Goal: Communication & Community: Answer question/provide support

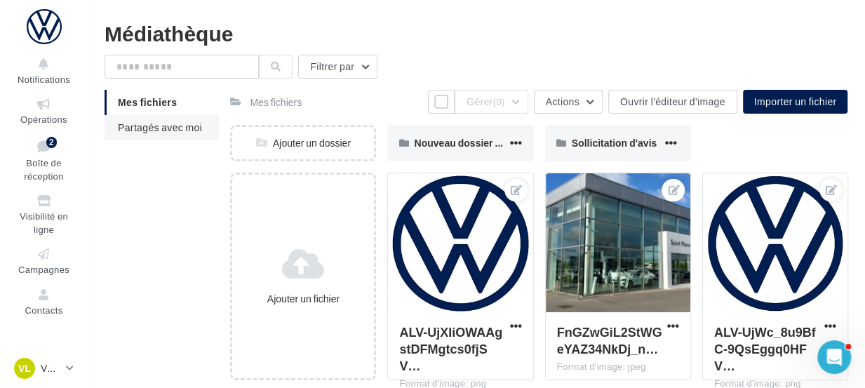
click at [153, 122] on span "Partagés avec moi" at bounding box center [160, 127] width 84 height 12
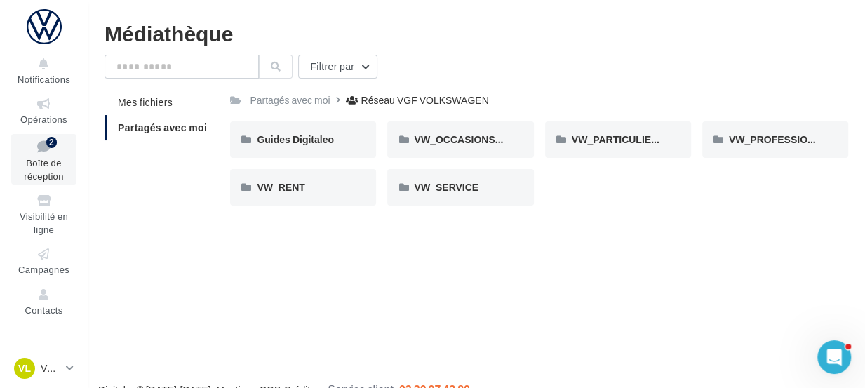
click at [41, 157] on span "Boîte de réception" at bounding box center [43, 169] width 39 height 25
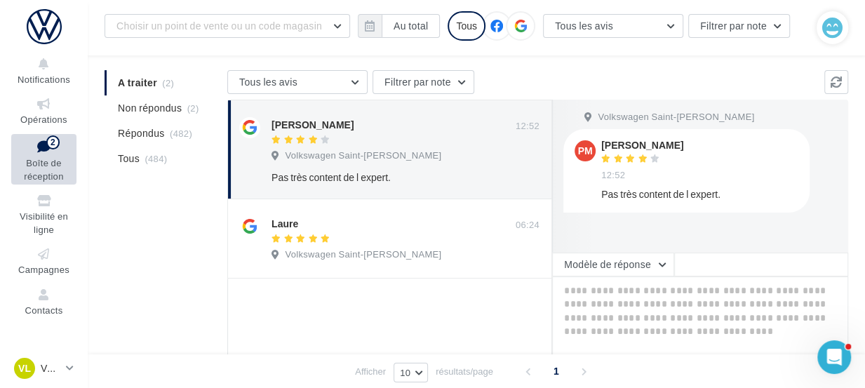
scroll to position [144, 0]
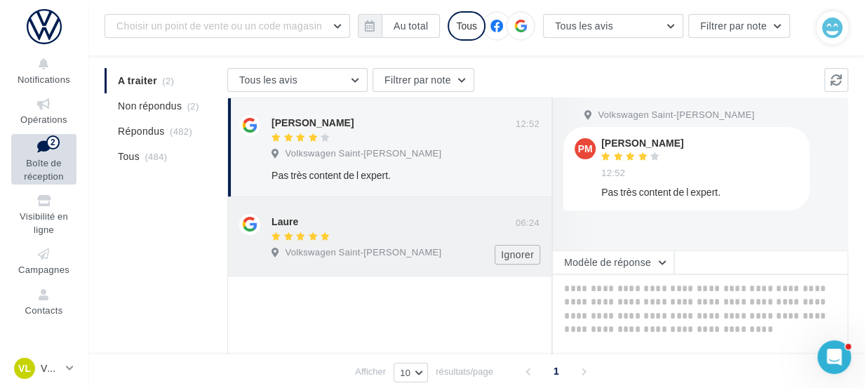
click at [415, 248] on div "Volkswagen Saint-Marcel Laon" at bounding box center [358, 252] width 175 height 13
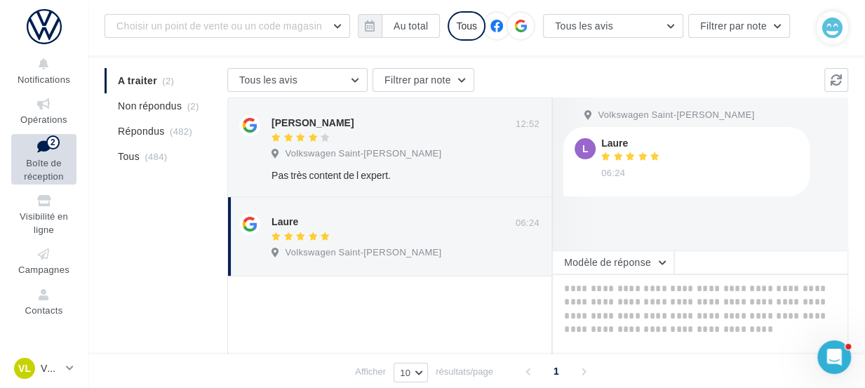
scroll to position [244, 0]
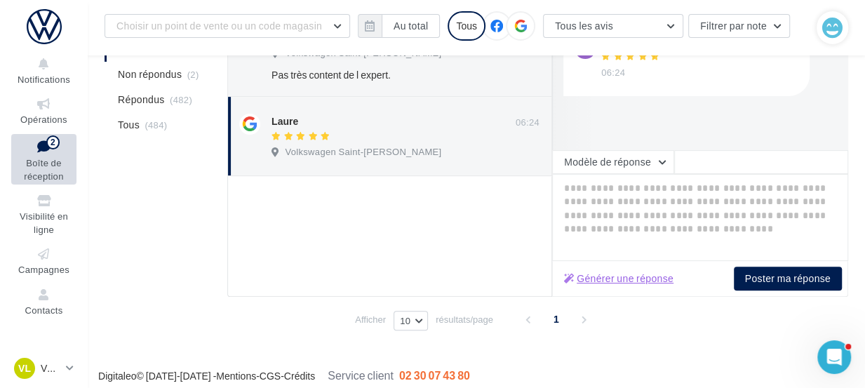
click at [641, 271] on button "Générer une réponse" at bounding box center [618, 278] width 121 height 17
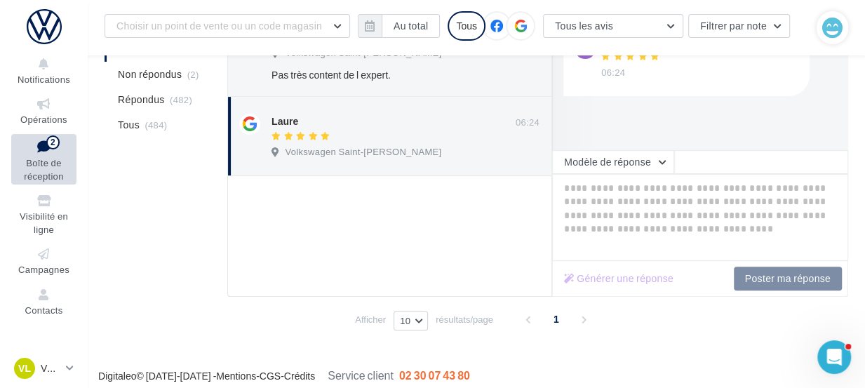
type textarea "**********"
